Goal: Complete application form: Complete application form

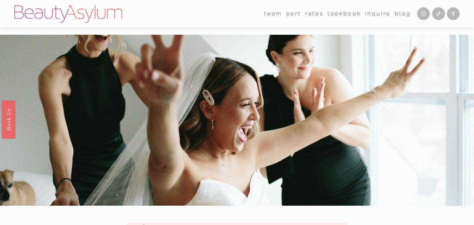
click at [373, 12] on link "Inquire" at bounding box center [378, 13] width 26 height 11
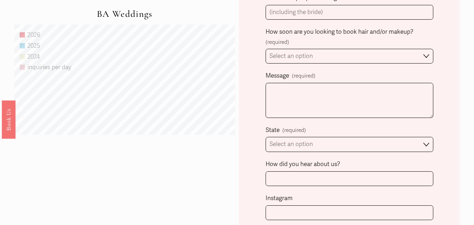
scroll to position [467, 0]
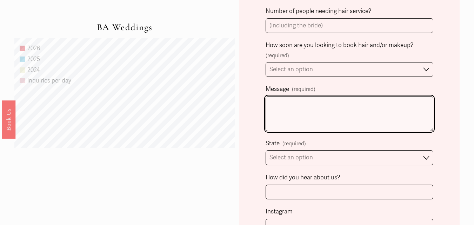
click at [314, 114] on textarea "Message (required)" at bounding box center [349, 113] width 168 height 35
paste textarea "Hello, I hope this message finds you well. I noticed that your website is not c…"
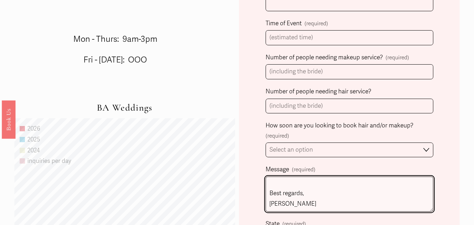
scroll to position [374, 0]
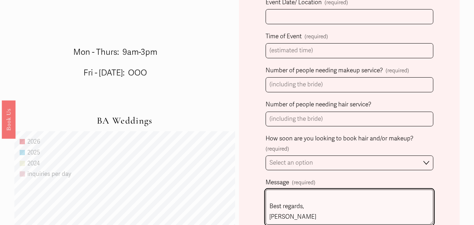
type textarea "Hello, I hope this message finds you well. I noticed that your website is not c…"
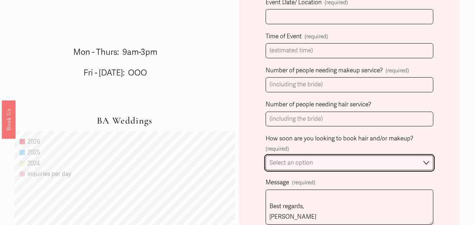
click at [291, 160] on select "Select an option Immediately 1-2 weeks I'm looking for information & not ready …" at bounding box center [349, 162] width 168 height 15
select select "Immediately"
click at [265, 156] on select "Select an option Immediately 1-2 weeks I'm looking for information & not ready …" at bounding box center [349, 162] width 168 height 15
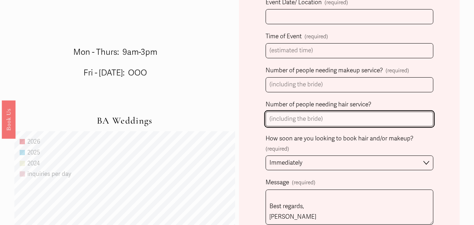
click at [293, 120] on input "Number of people needing hair service?" at bounding box center [349, 118] width 168 height 15
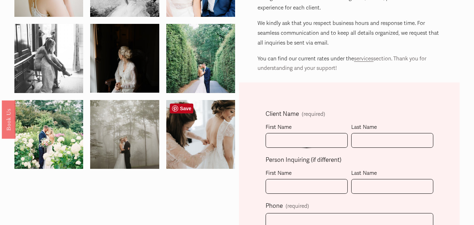
scroll to position [94, 0]
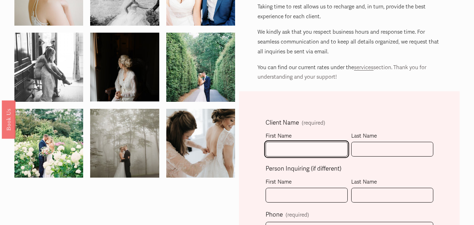
click at [296, 150] on input "First Name" at bounding box center [306, 149] width 82 height 15
type input "[PERSON_NAME]"
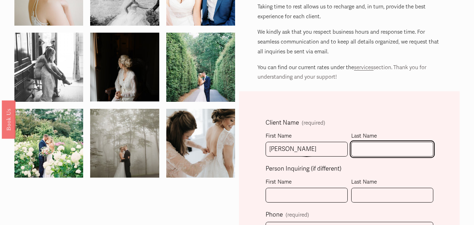
type input "[PERSON_NAME]"
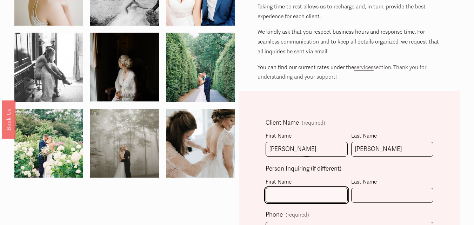
type input "[PERSON_NAME]"
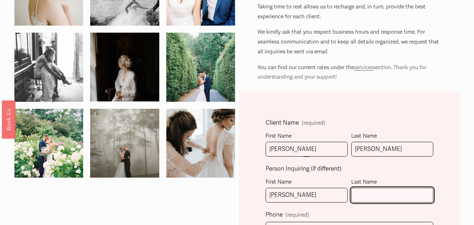
type input "[PERSON_NAME]"
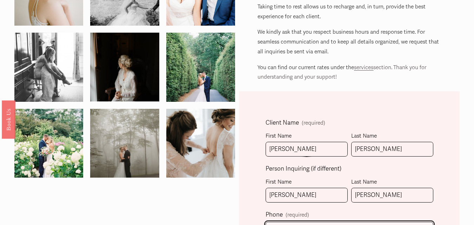
type input "[PHONE_NUMBER]"
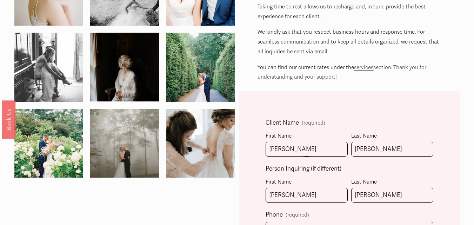
type input "[EMAIL_ADDRESS][DOMAIN_NAME]"
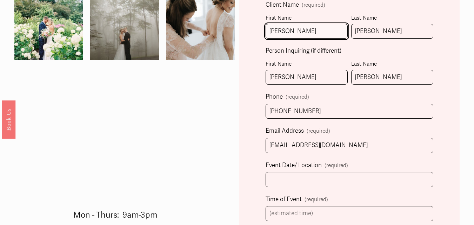
scroll to position [305, 0]
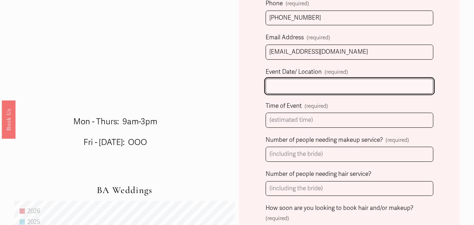
click at [300, 90] on input "Event Date/ Location (required)" at bounding box center [349, 86] width 168 height 15
type input "[DATE]"
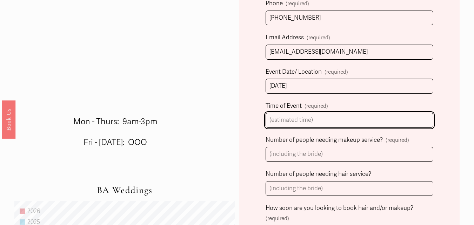
click at [306, 123] on input "Time of Event (required)" at bounding box center [349, 120] width 168 height 15
type input "12:56pm"
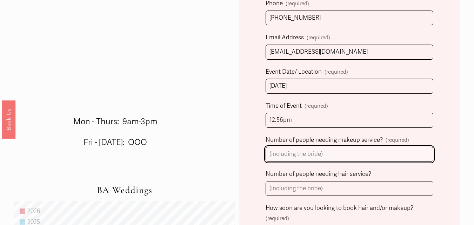
click at [318, 156] on input "Number of people needing makeup service? (required)" at bounding box center [349, 154] width 168 height 15
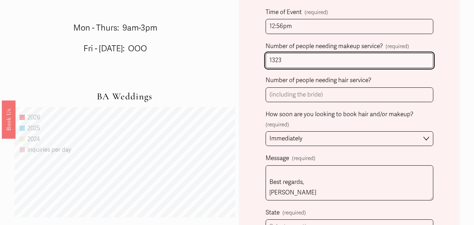
scroll to position [492, 0]
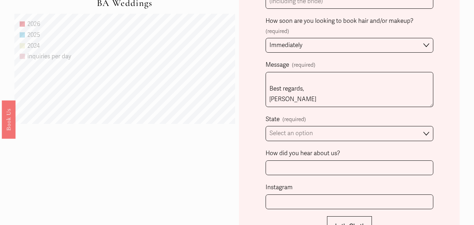
type input "1323"
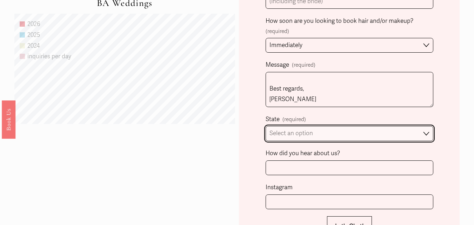
click at [310, 136] on select "Select an option Please Select One [GEOGRAPHIC_DATA], [GEOGRAPHIC_DATA] [GEOGRA…" at bounding box center [349, 133] width 168 height 15
select select "[GEOGRAPHIC_DATA], [GEOGRAPHIC_DATA]"
click at [265, 127] on select "Select an option Please Select One [GEOGRAPHIC_DATA], [GEOGRAPHIC_DATA] [GEOGRA…" at bounding box center [349, 133] width 168 height 15
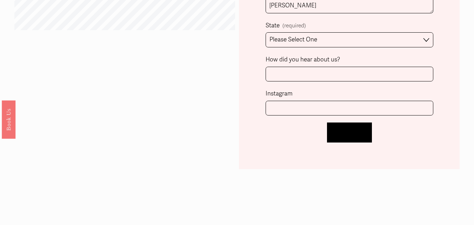
click at [336, 137] on button "Let's Chat! Let's Chat!" at bounding box center [349, 132] width 45 height 20
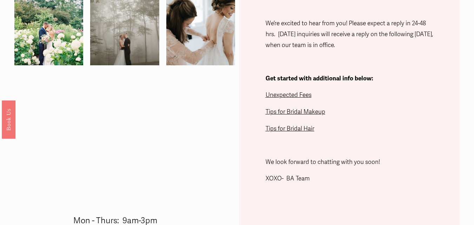
scroll to position [199, 0]
